Goal: Obtain resource: Obtain resource

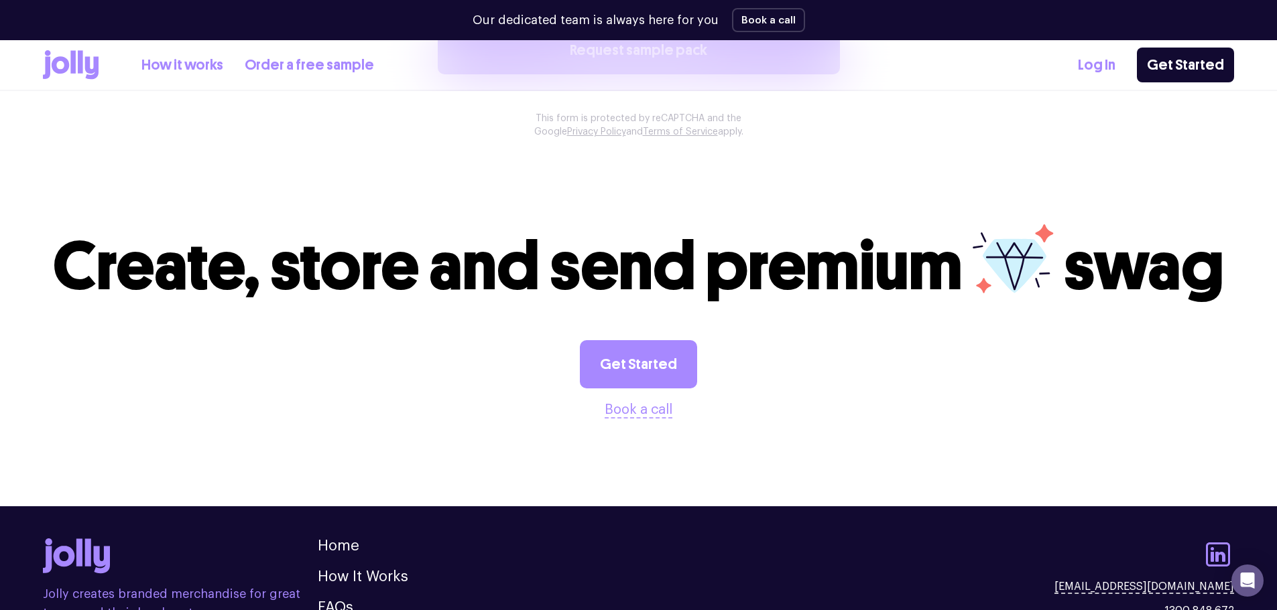
scroll to position [1414, 0]
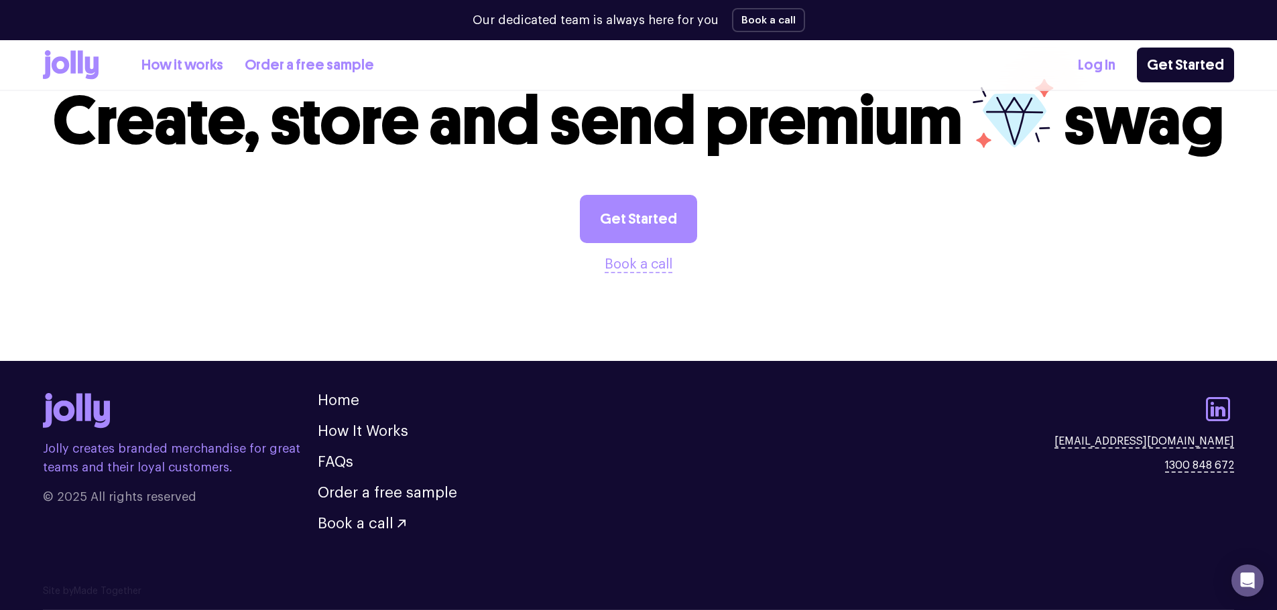
click at [285, 62] on link "Order a free sample" at bounding box center [309, 65] width 129 height 22
click at [306, 60] on link "Order a free sample" at bounding box center [309, 65] width 129 height 22
click at [643, 215] on link "Get Started" at bounding box center [638, 219] width 117 height 48
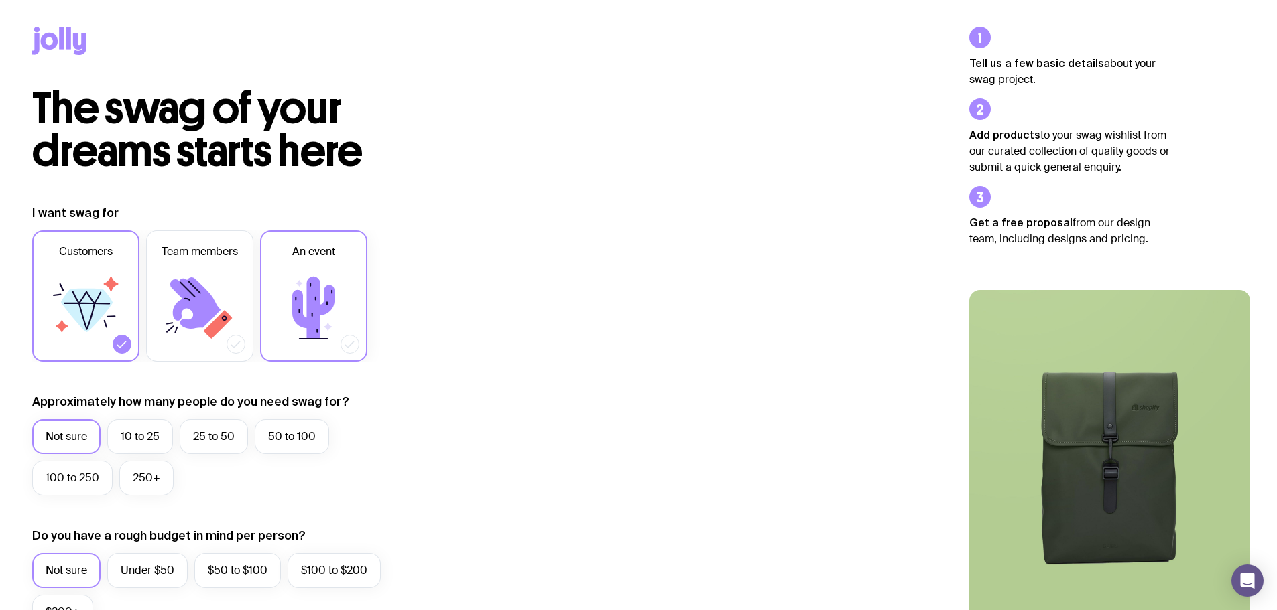
click at [278, 334] on icon at bounding box center [313, 308] width 80 height 80
click at [0, 0] on input "An event" at bounding box center [0, 0] width 0 height 0
click at [236, 322] on icon at bounding box center [199, 308] width 80 height 80
click at [0, 0] on input "Team members" at bounding box center [0, 0] width 0 height 0
click at [353, 351] on label "An event" at bounding box center [313, 296] width 107 height 131
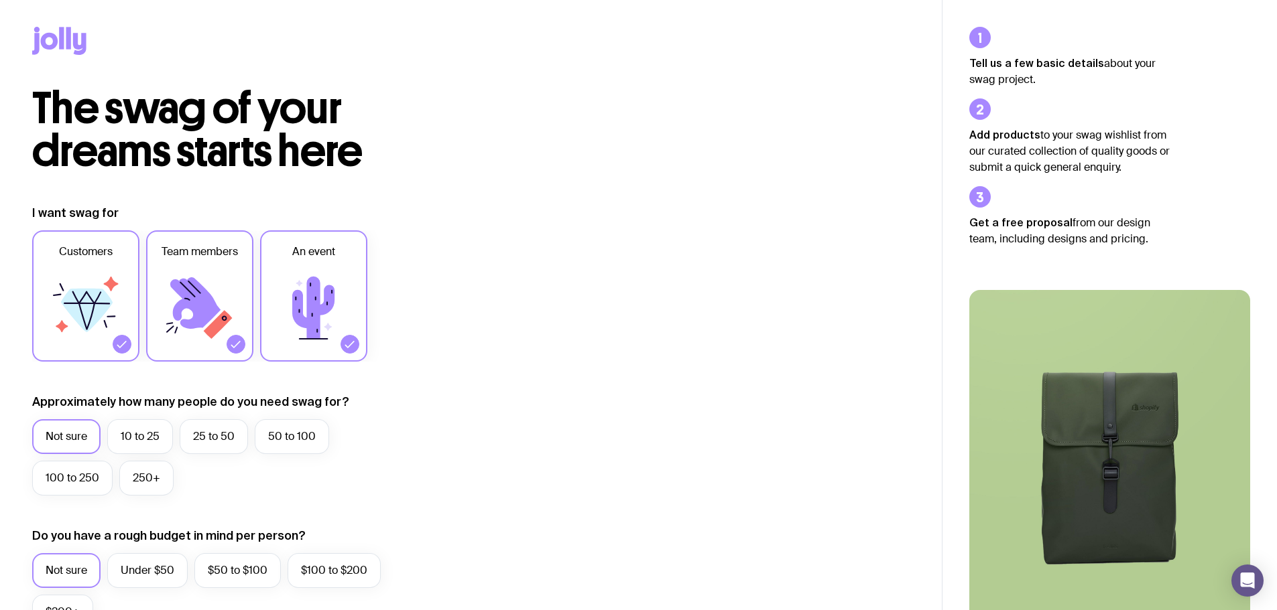
click at [0, 0] on input "An event" at bounding box center [0, 0] width 0 height 0
click at [129, 348] on label "Customers" at bounding box center [85, 296] width 107 height 131
click at [0, 0] on input "Customers" at bounding box center [0, 0] width 0 height 0
click at [76, 483] on label "100 to 250" at bounding box center [72, 478] width 80 height 35
click at [0, 0] on input "100 to 250" at bounding box center [0, 0] width 0 height 0
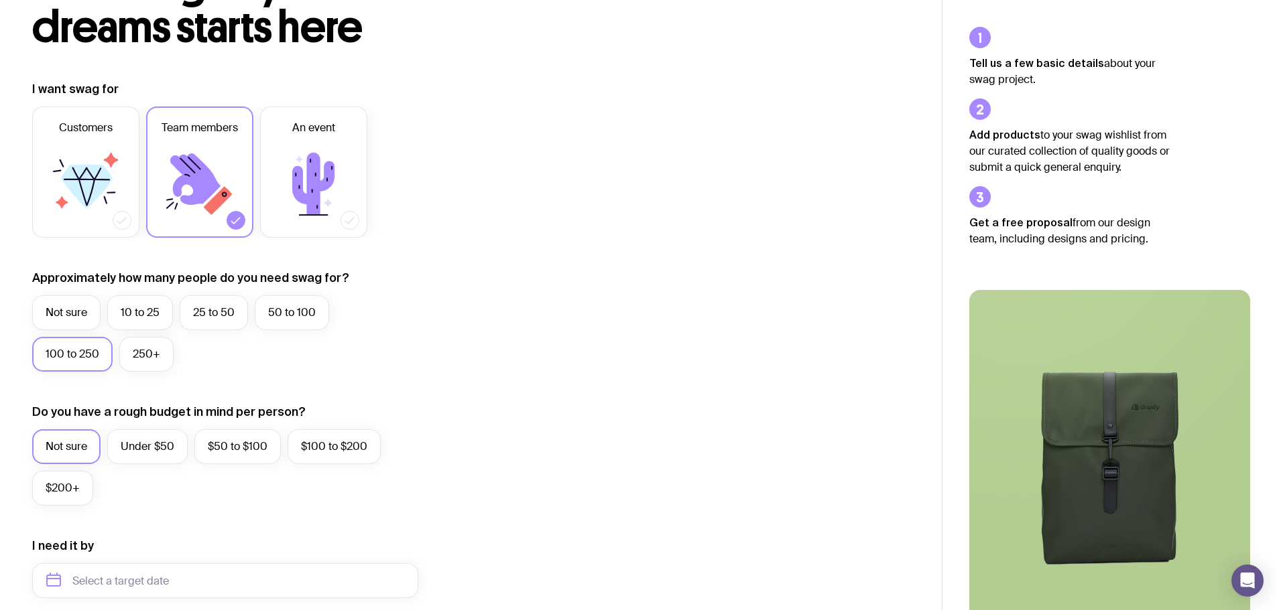
scroll to position [134, 0]
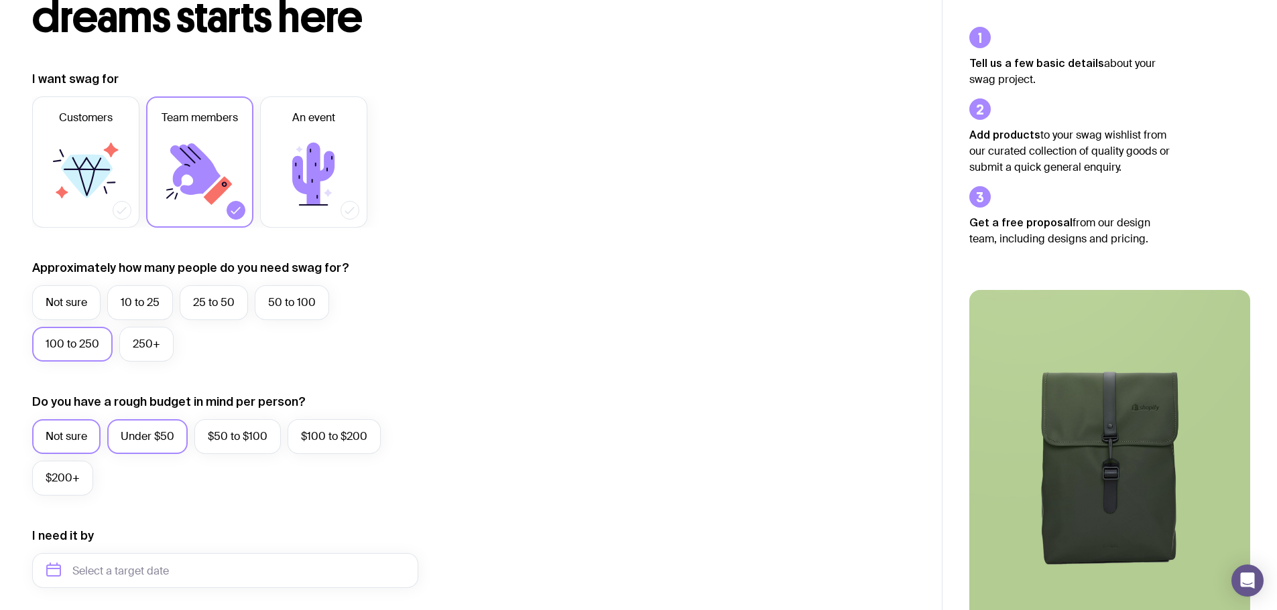
click at [157, 432] on label "Under $50" at bounding box center [147, 436] width 80 height 35
click at [0, 0] on input "Under $50" at bounding box center [0, 0] width 0 height 0
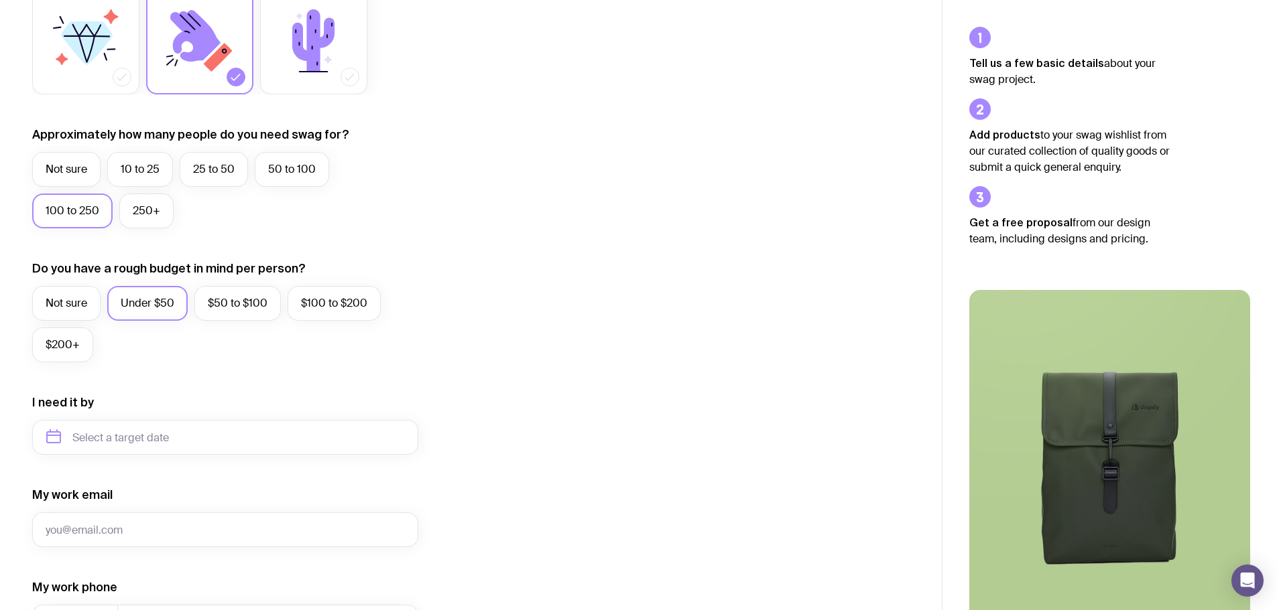
scroll to position [268, 0]
click at [145, 436] on input "text" at bounding box center [225, 436] width 386 height 35
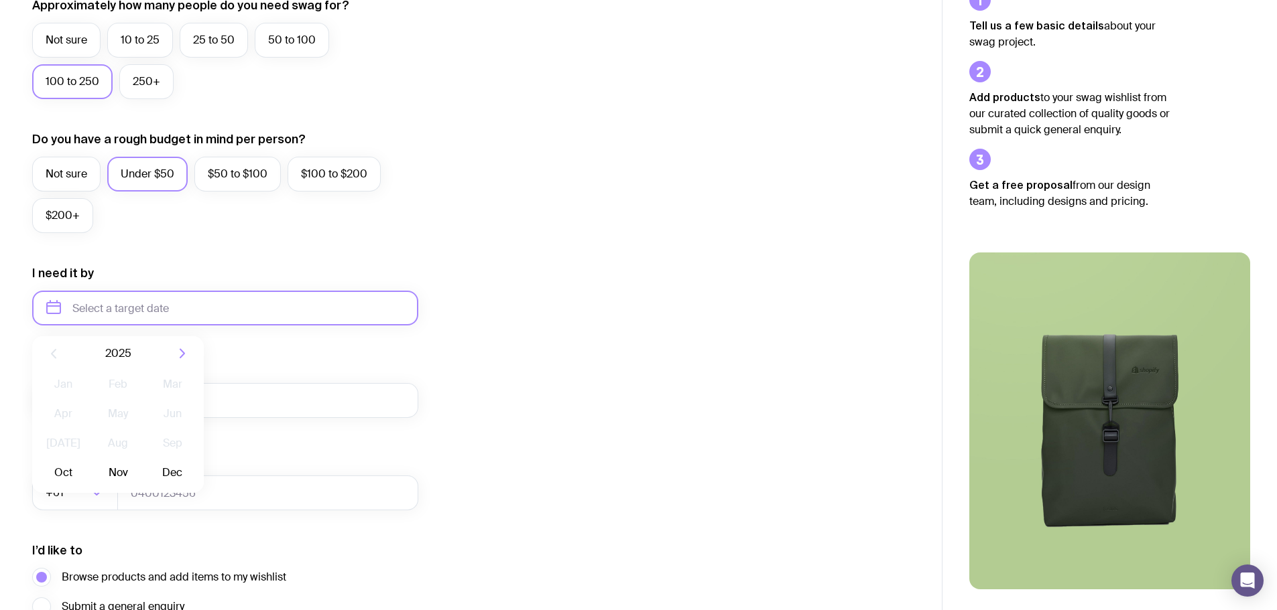
scroll to position [402, 0]
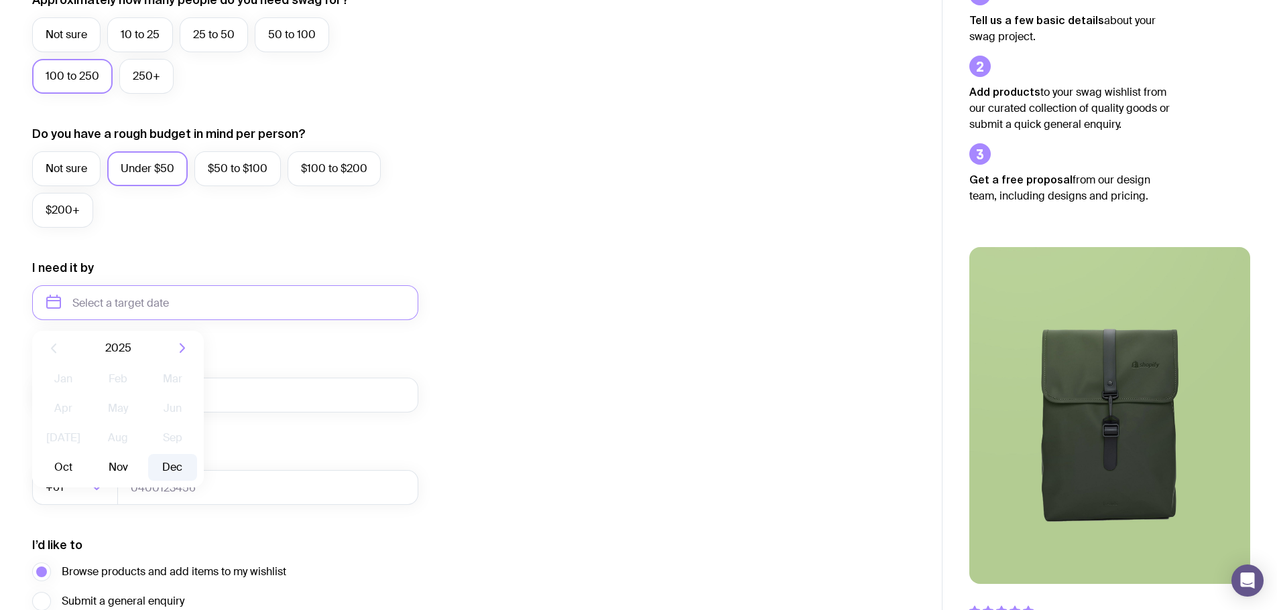
click at [172, 460] on button "Dec" at bounding box center [172, 467] width 49 height 27
type input "[DATE]"
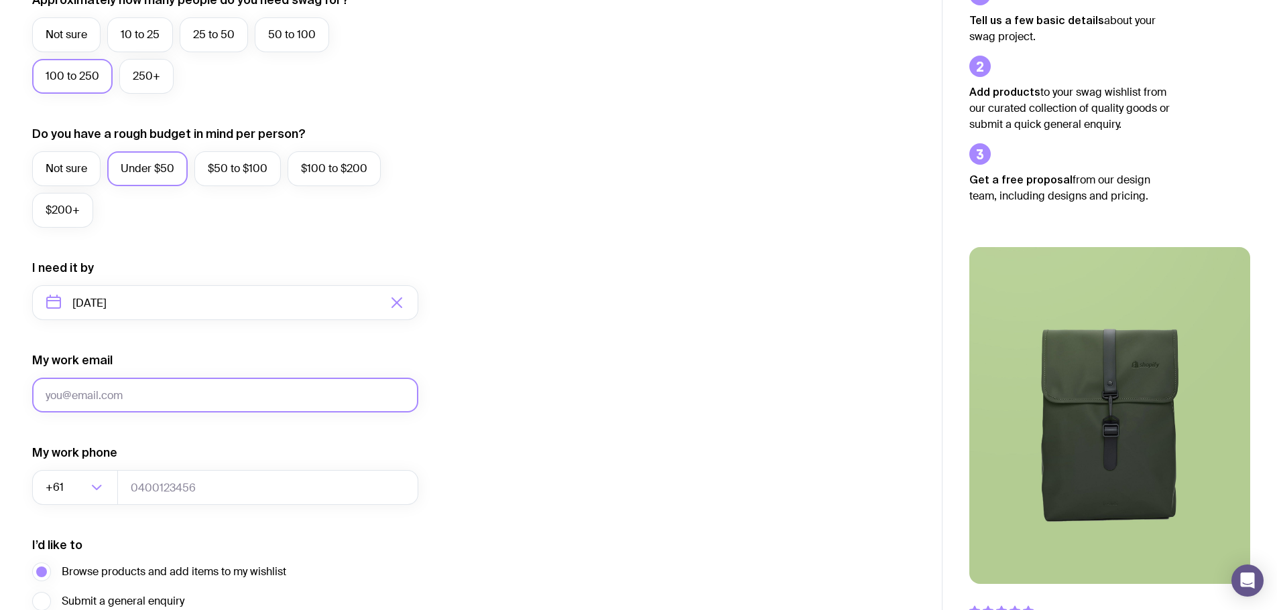
click at [127, 397] on input "My work email" at bounding box center [225, 395] width 386 height 35
type input "[PERSON_NAME][EMAIL_ADDRESS][PERSON_NAME][DOMAIN_NAME]"
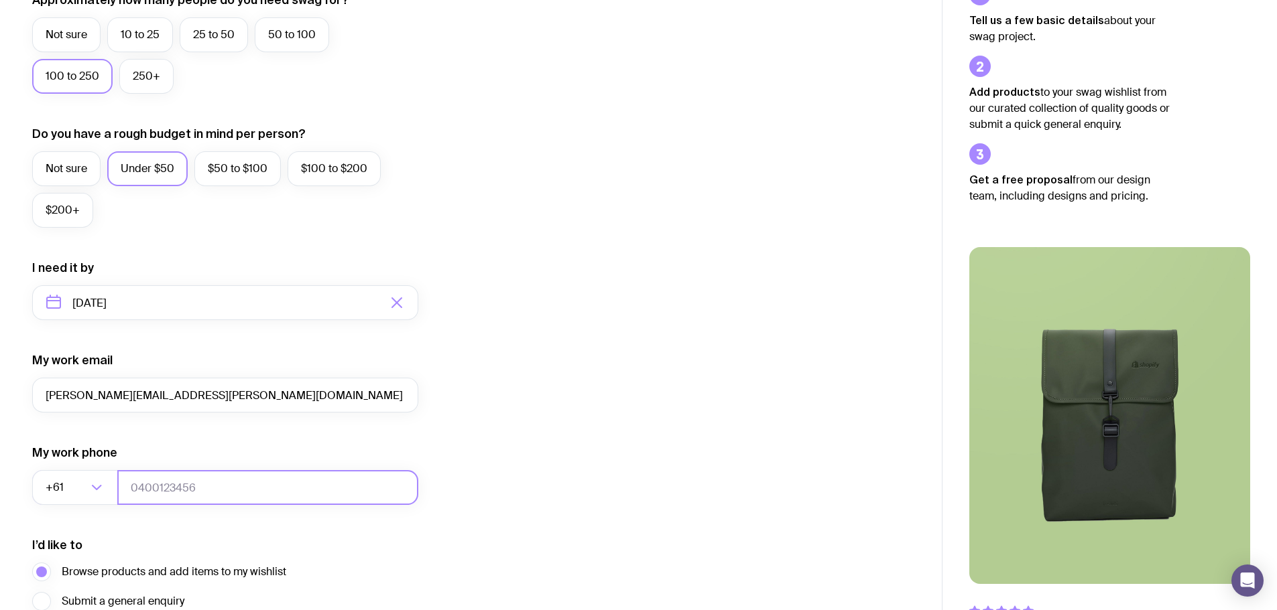
click at [127, 484] on input "tel" at bounding box center [267, 487] width 301 height 35
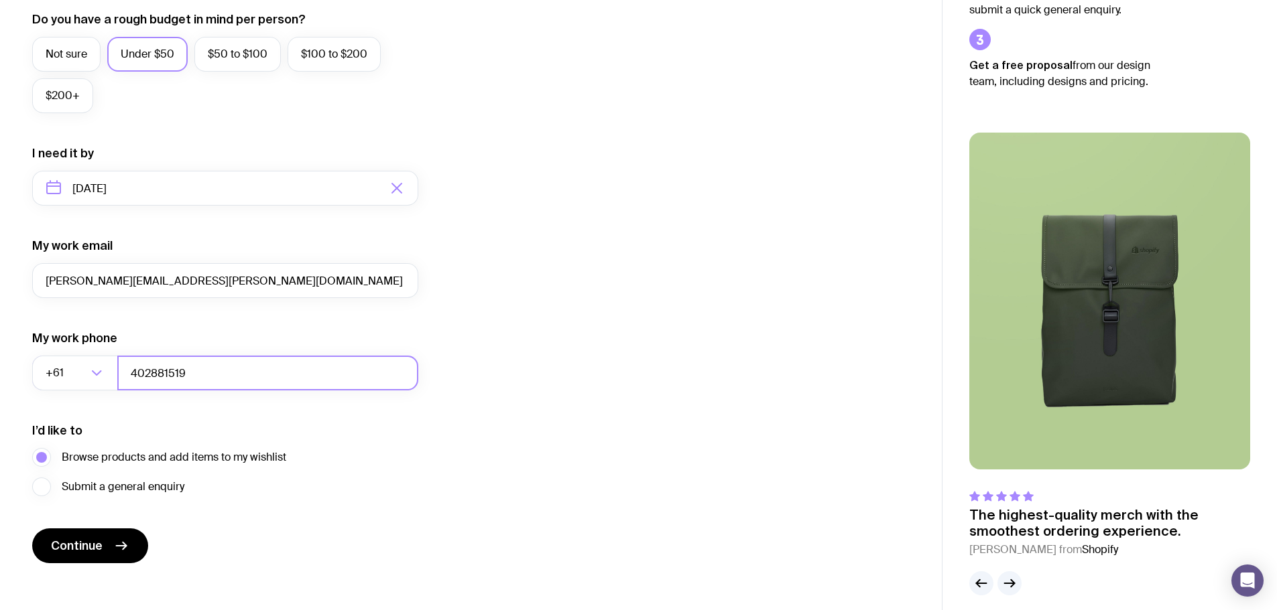
scroll to position [529, 0]
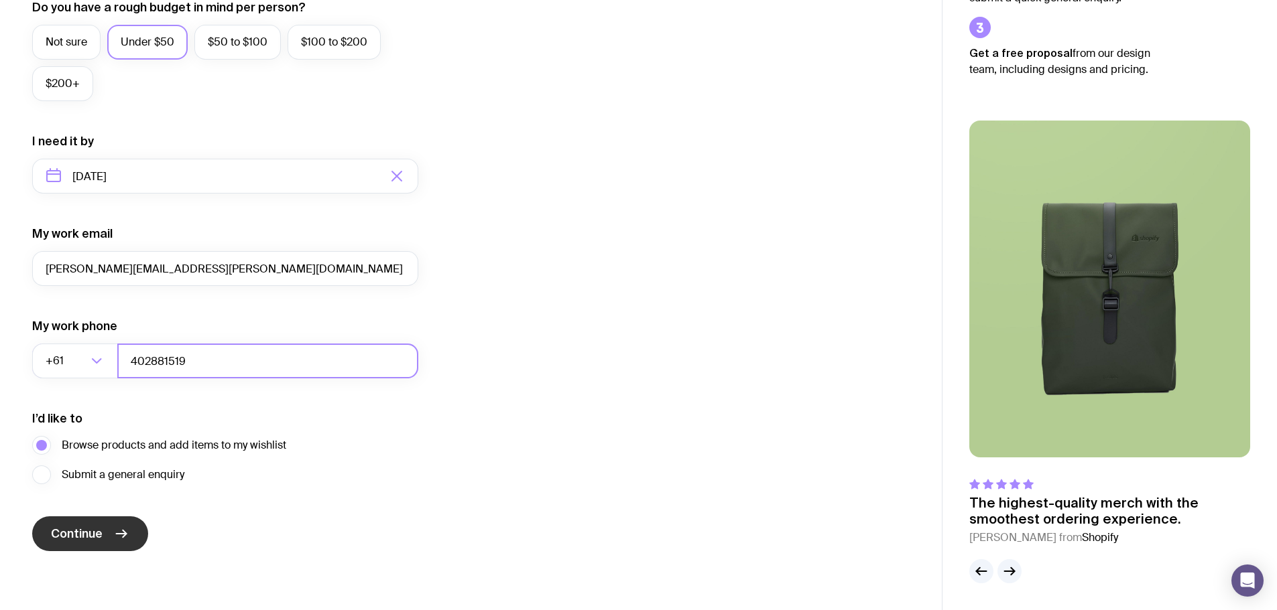
type input "402881519"
drag, startPoint x: 105, startPoint y: 541, endPoint x: 326, endPoint y: 545, distance: 221.2
click at [105, 542] on button "Continue" at bounding box center [90, 534] width 116 height 35
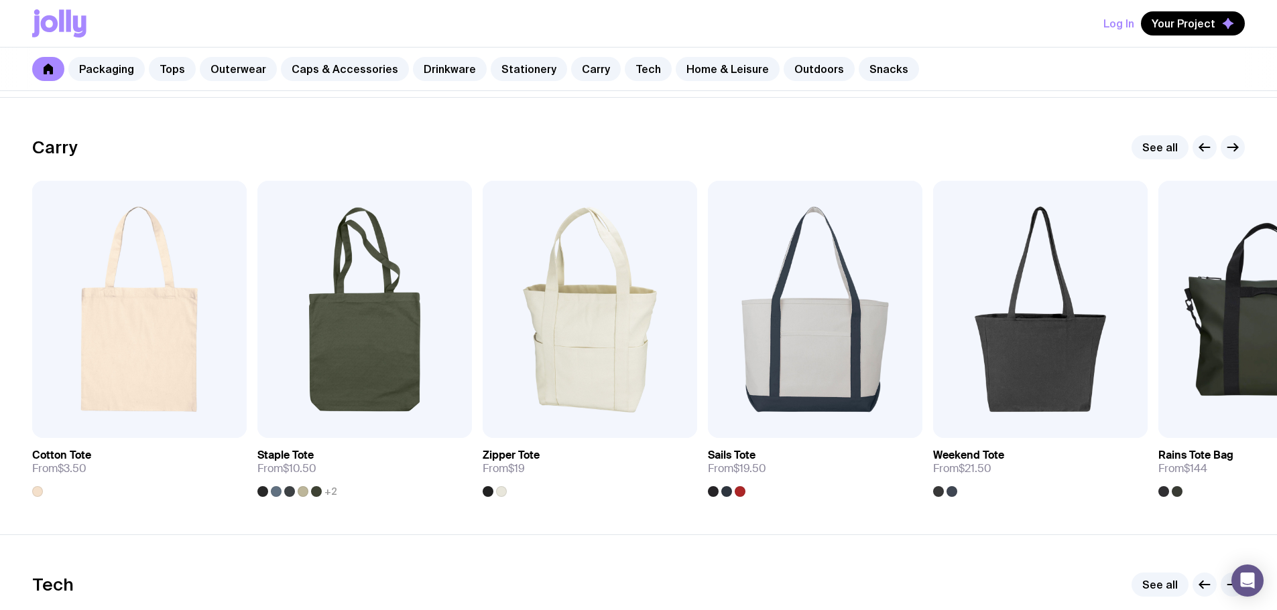
scroll to position [2814, 0]
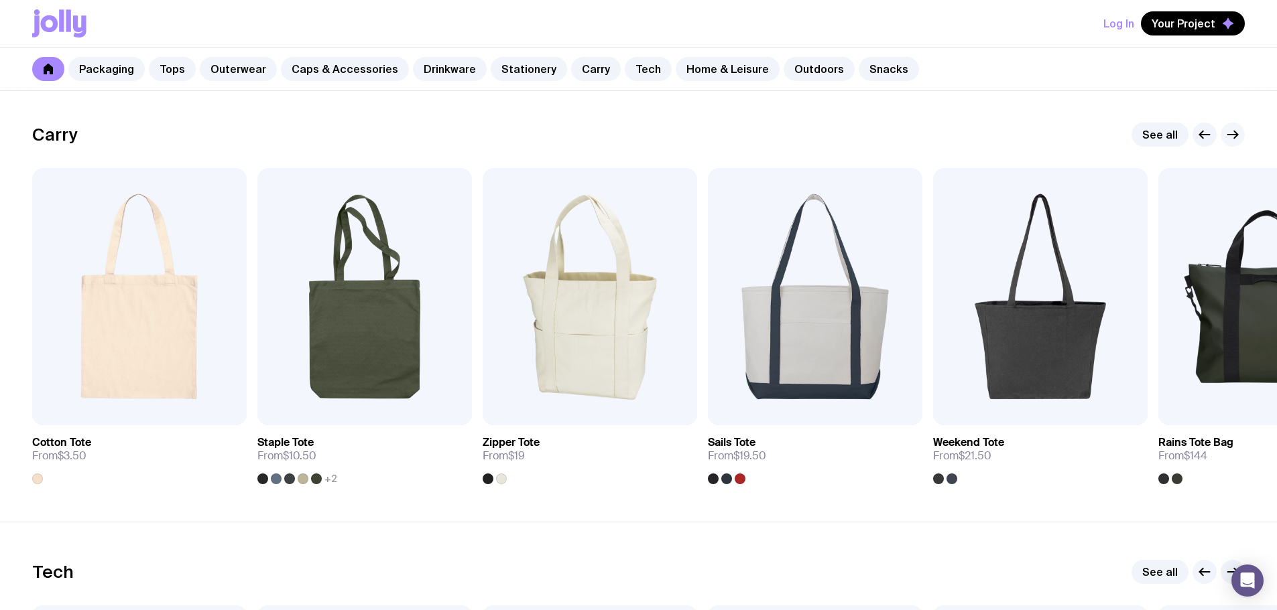
click at [1240, 137] on button "button" at bounding box center [1232, 135] width 24 height 24
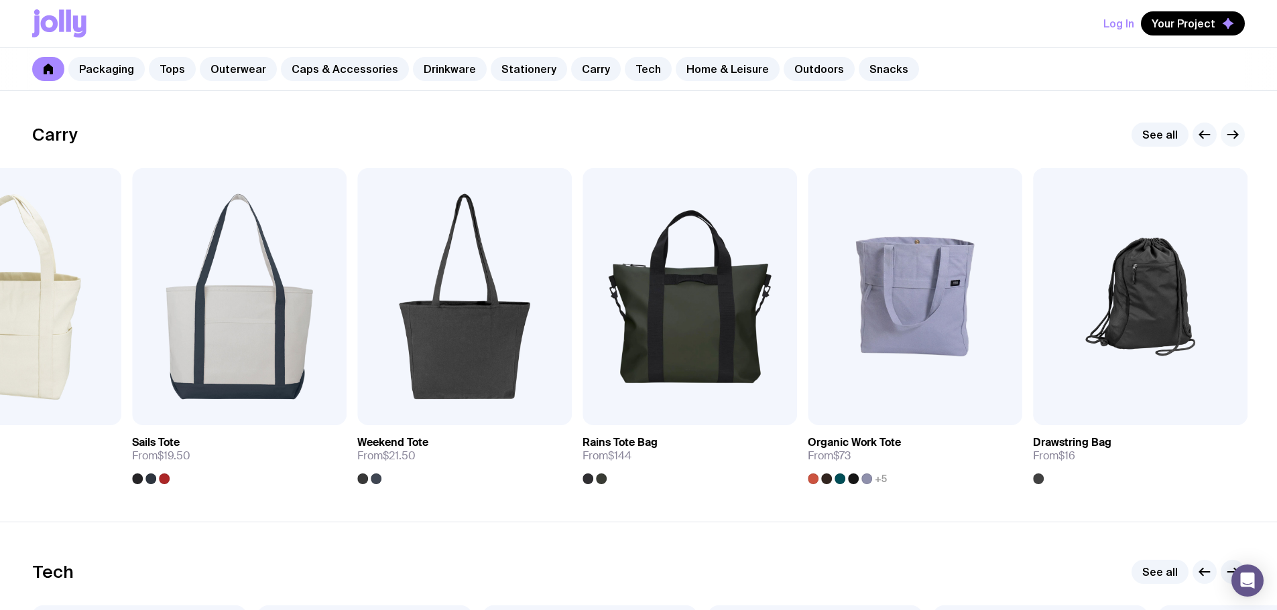
click at [1240, 137] on button "button" at bounding box center [1232, 135] width 24 height 24
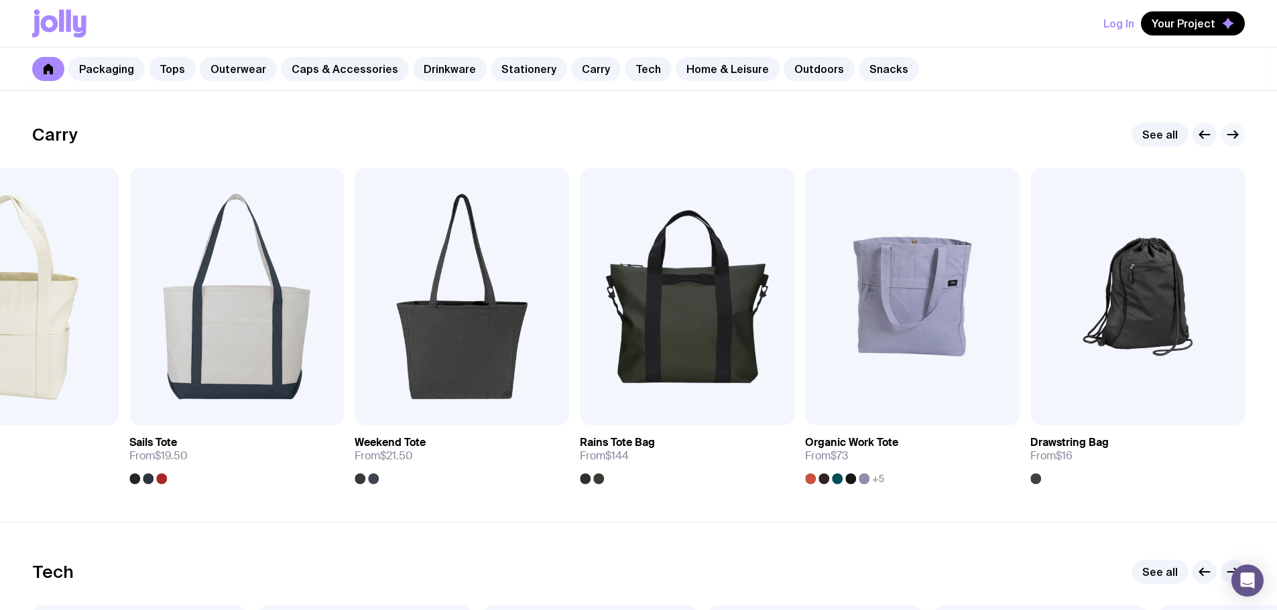
click at [1240, 137] on button "button" at bounding box center [1232, 135] width 24 height 24
click at [1201, 137] on icon "button" at bounding box center [1204, 135] width 16 height 16
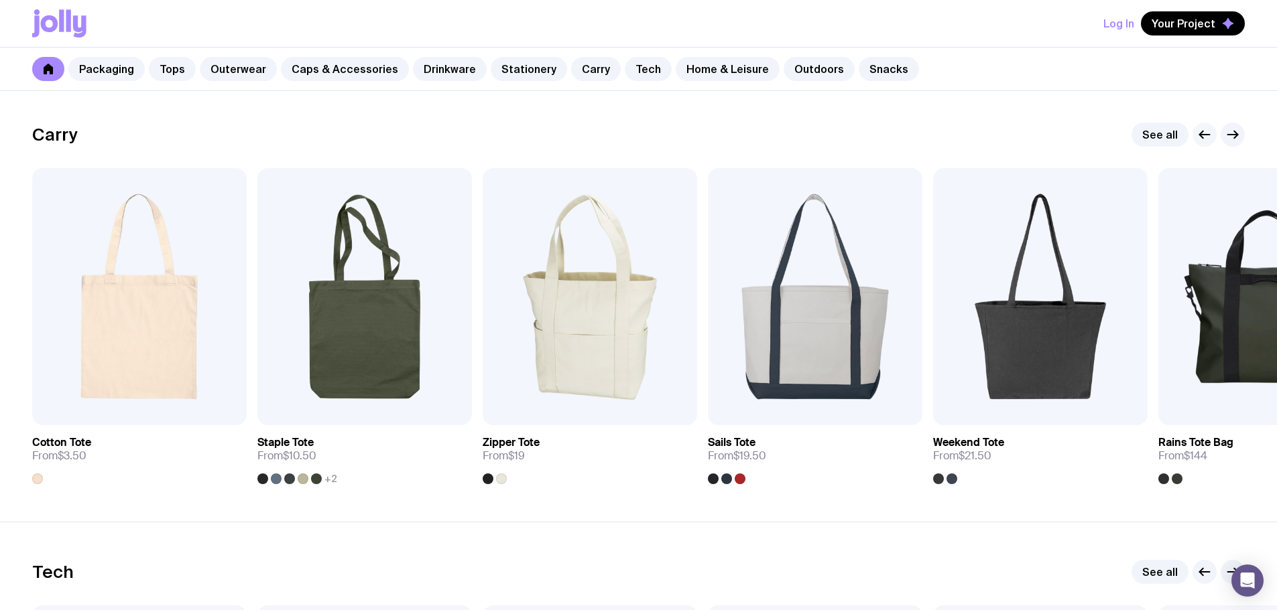
click at [1201, 137] on icon "button" at bounding box center [1204, 135] width 16 height 16
click at [608, 366] on img at bounding box center [589, 296] width 214 height 257
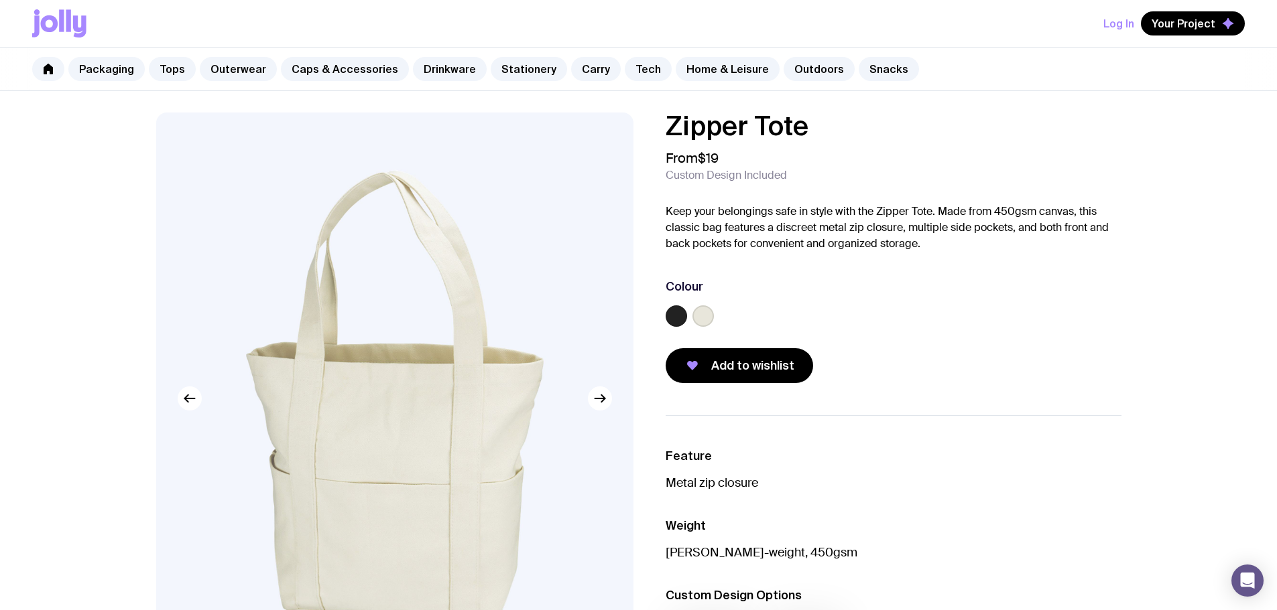
click at [653, 315] on div "Zipper Tote From $19 Custom Design Included Keep your belongings safe in style …" at bounding box center [882, 248] width 477 height 271
click at [673, 316] on label at bounding box center [675, 316] width 21 height 21
click at [0, 0] on input "radio" at bounding box center [0, 0] width 0 height 0
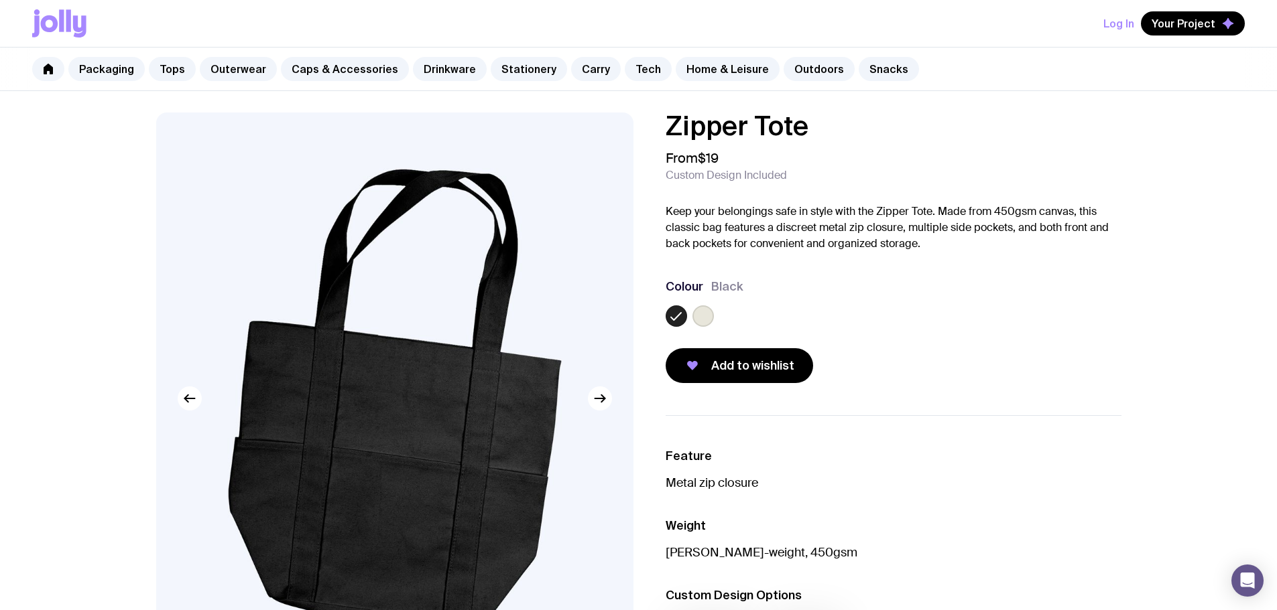
click at [705, 316] on label at bounding box center [702, 316] width 21 height 21
click at [0, 0] on input "radio" at bounding box center [0, 0] width 0 height 0
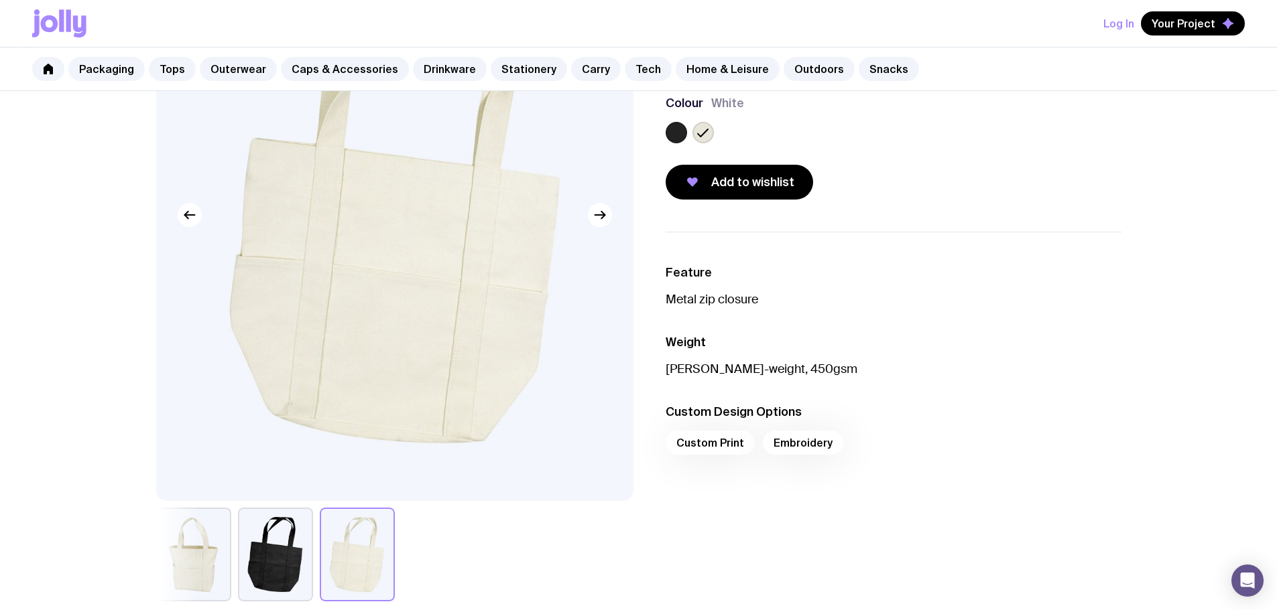
scroll to position [201, 0]
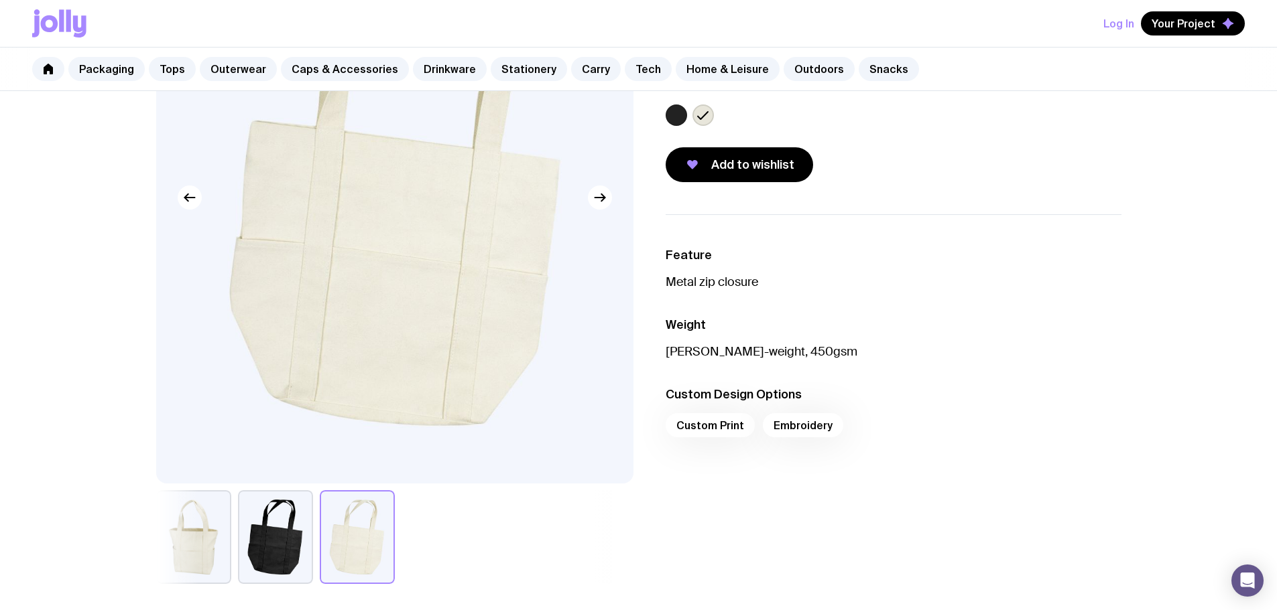
click at [711, 418] on div "Custom Print Embroidery" at bounding box center [893, 429] width 456 height 32
click at [711, 424] on div "Custom Print Embroidery" at bounding box center [893, 429] width 456 height 32
click at [805, 432] on div "Custom Print Embroidery" at bounding box center [893, 429] width 456 height 32
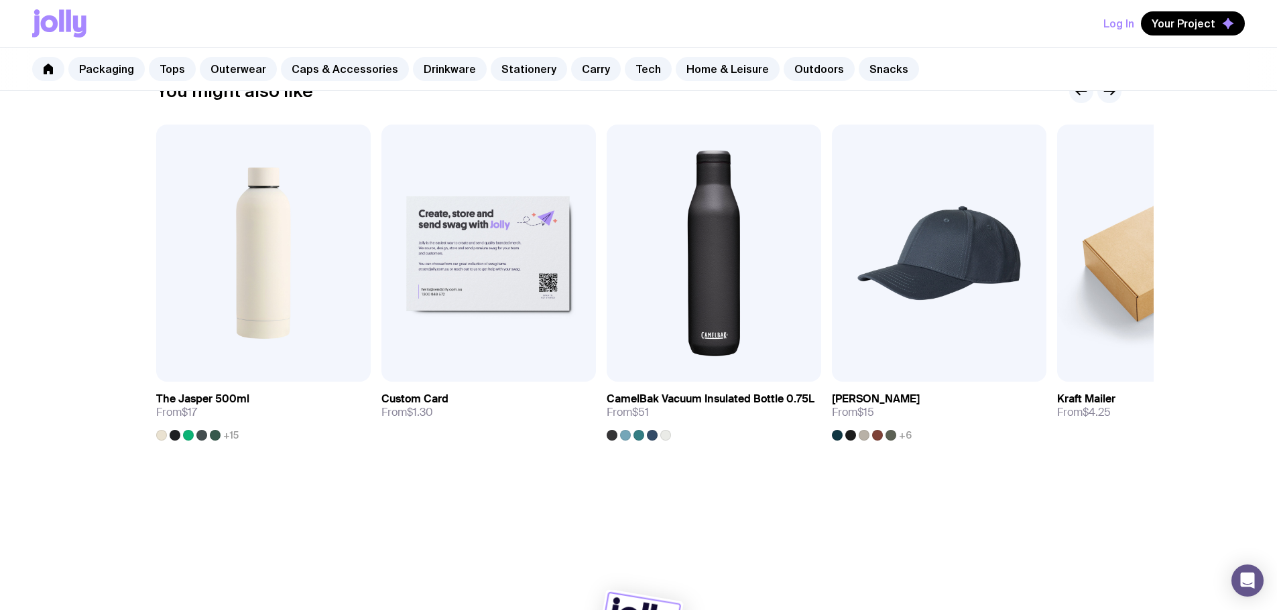
scroll to position [804, 0]
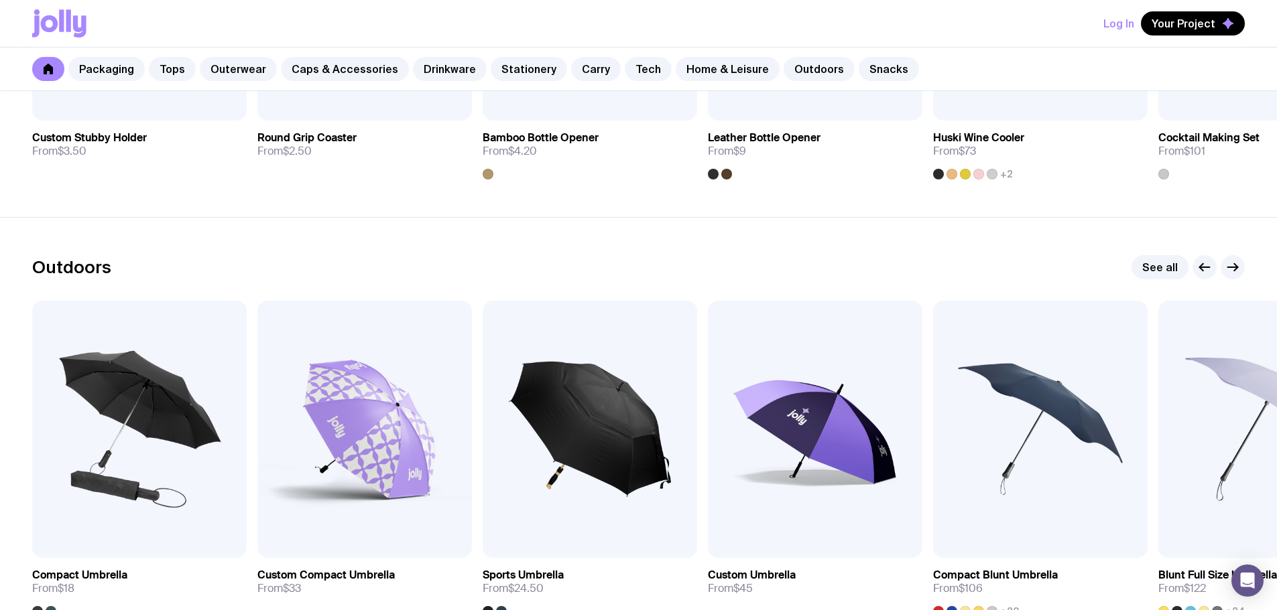
scroll to position [4118, 0]
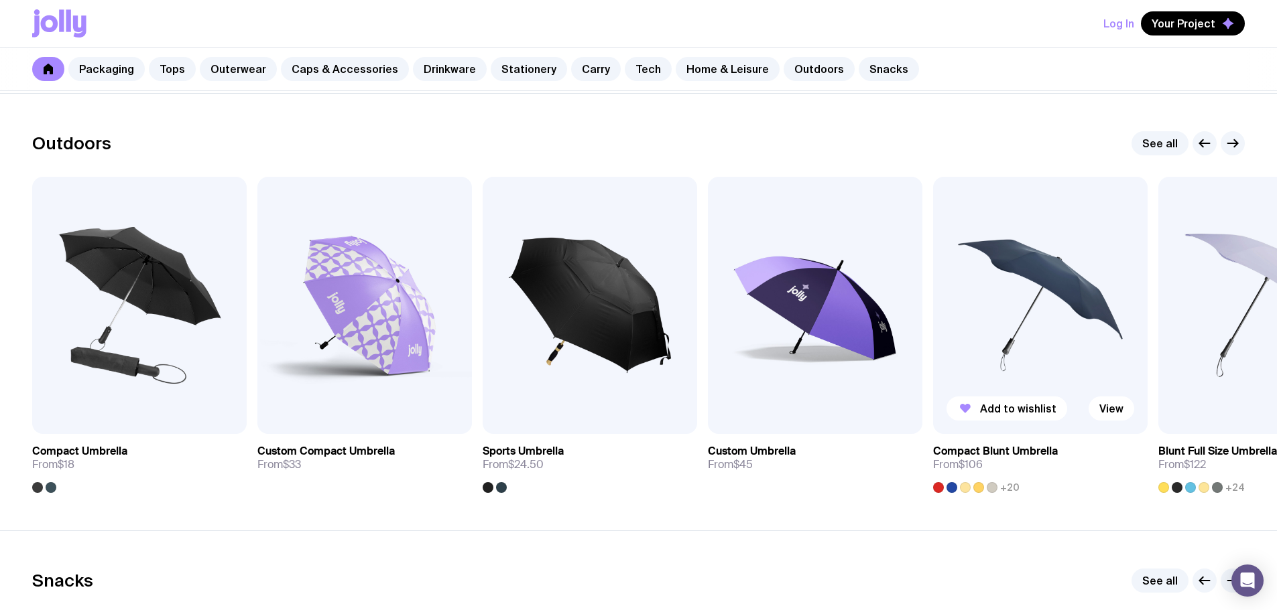
click at [1017, 488] on span "+20" at bounding box center [1009, 487] width 19 height 11
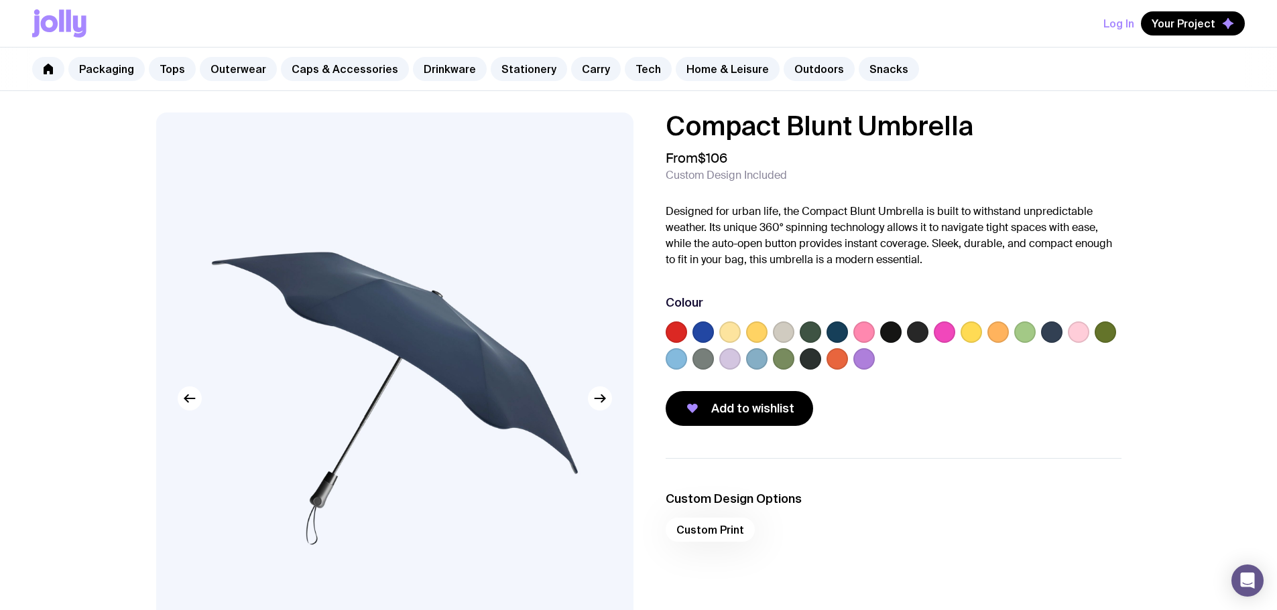
click at [862, 359] on label at bounding box center [863, 358] width 21 height 21
click at [0, 0] on input "radio" at bounding box center [0, 0] width 0 height 0
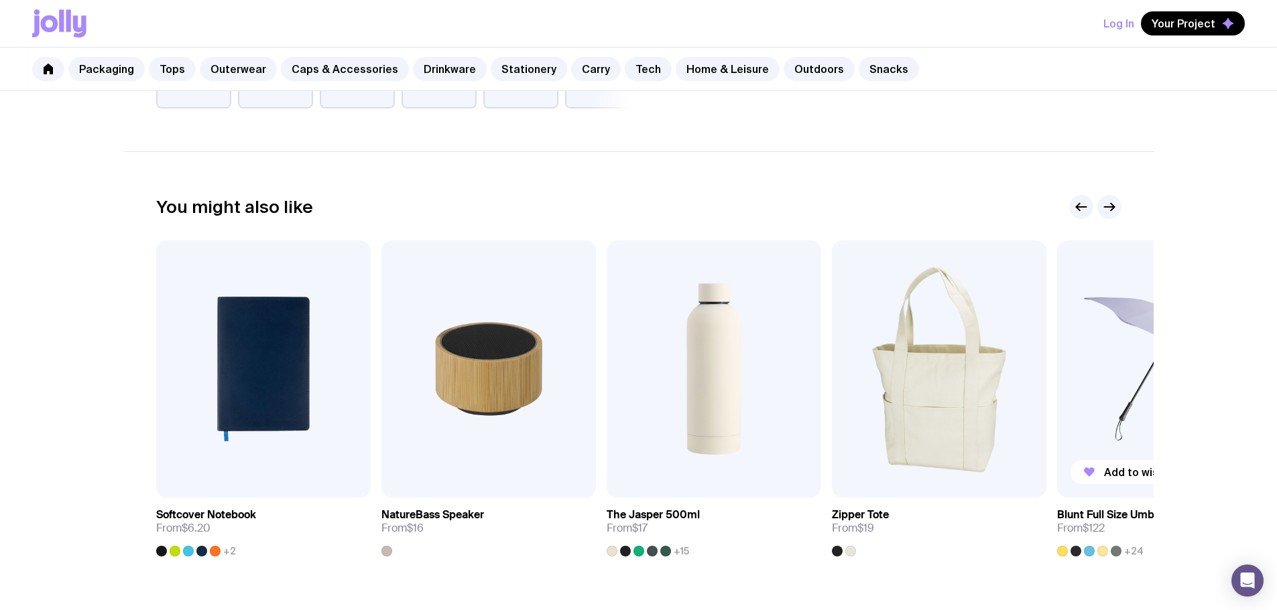
scroll to position [804, 0]
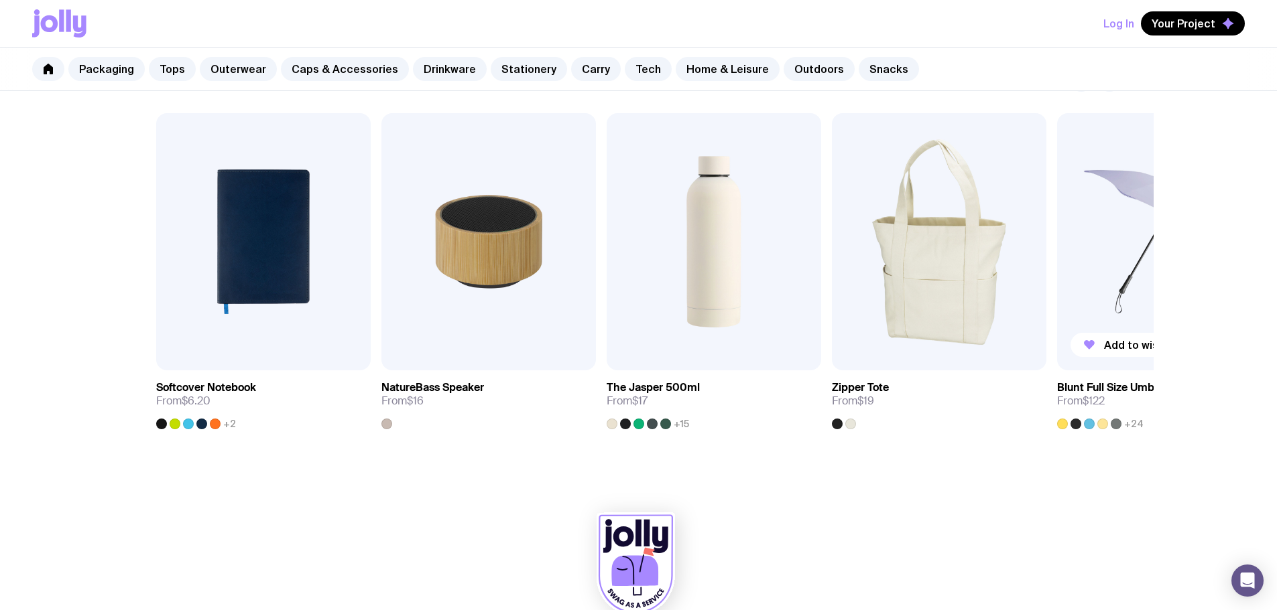
click at [1127, 247] on img at bounding box center [1164, 241] width 214 height 257
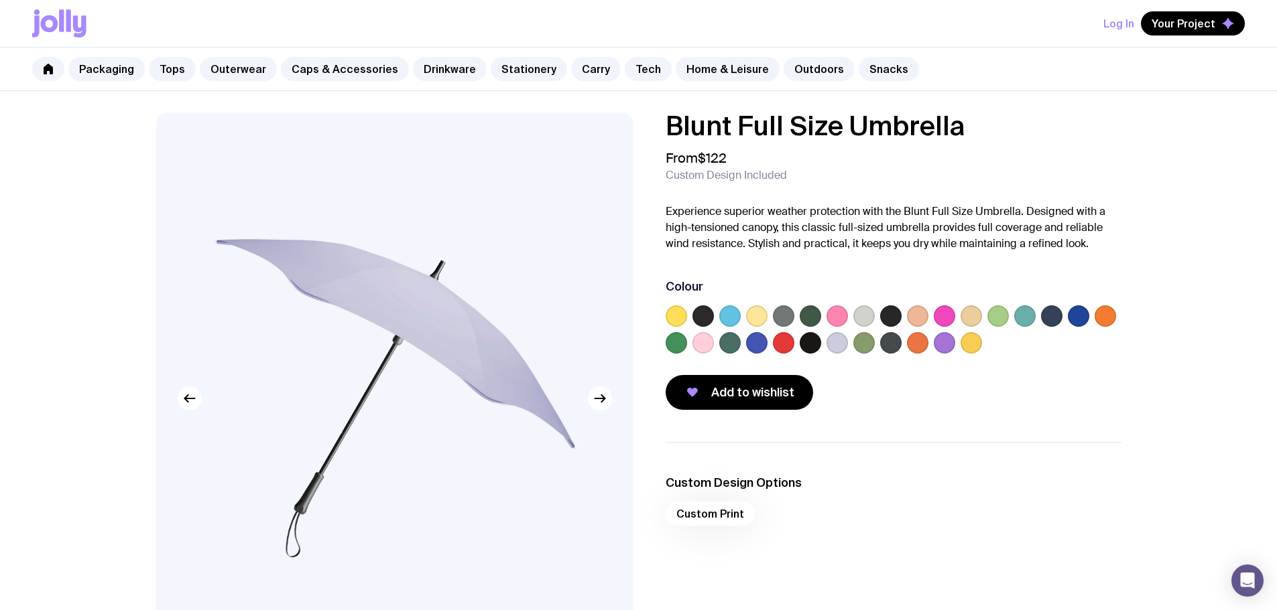
click at [761, 346] on label at bounding box center [756, 342] width 21 height 21
click at [0, 0] on input "radio" at bounding box center [0, 0] width 0 height 0
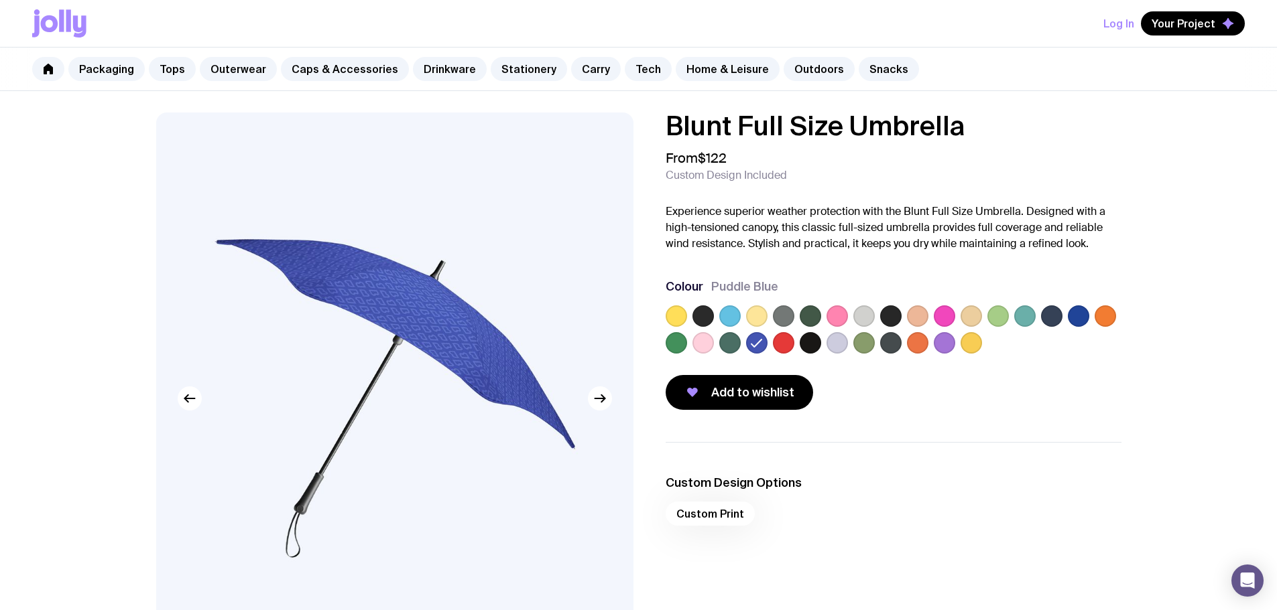
drag, startPoint x: 966, startPoint y: 352, endPoint x: 935, endPoint y: 340, distance: 33.1
click at [964, 352] on div at bounding box center [970, 342] width 21 height 21
click at [935, 340] on label at bounding box center [943, 342] width 21 height 21
click at [0, 0] on input "radio" at bounding box center [0, 0] width 0 height 0
